Goal: Navigation & Orientation: Find specific page/section

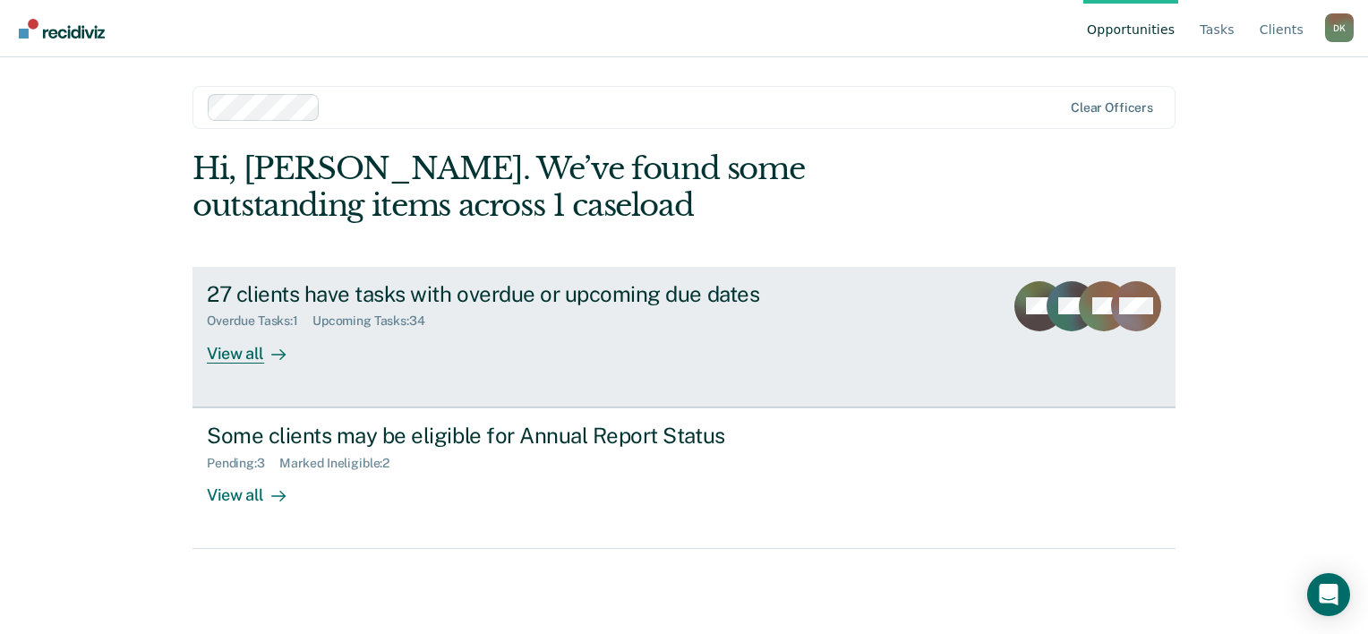
click at [240, 347] on div "View all" at bounding box center [257, 346] width 100 height 35
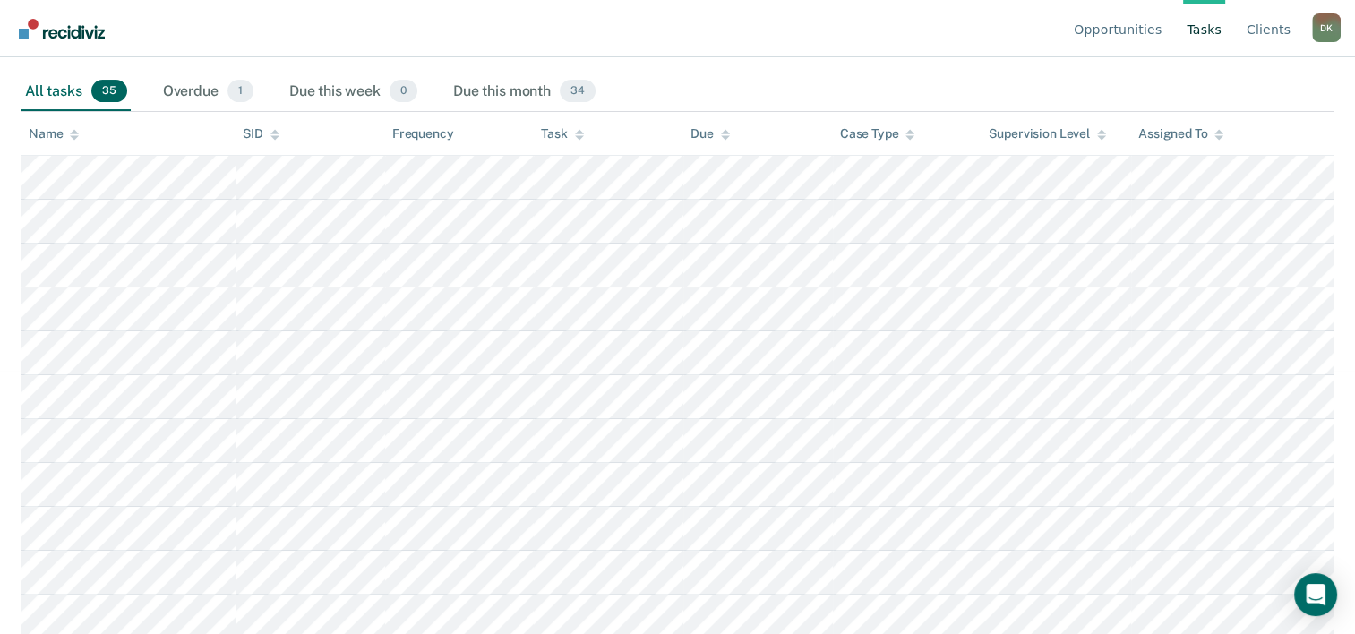
scroll to position [228, 0]
